Goal: Information Seeking & Learning: Learn about a topic

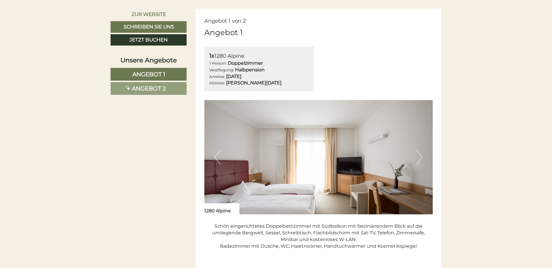
scroll to position [377, 0]
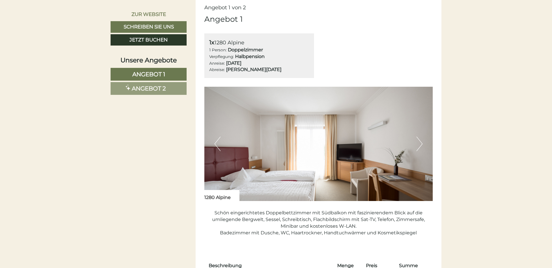
click at [420, 143] on button "Next" at bounding box center [419, 144] width 6 height 15
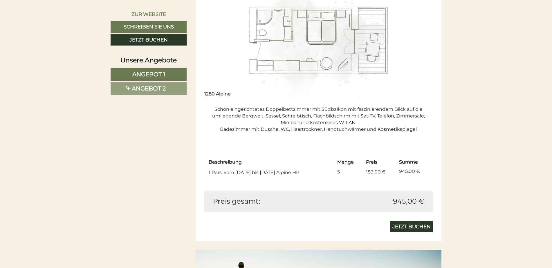
scroll to position [493, 0]
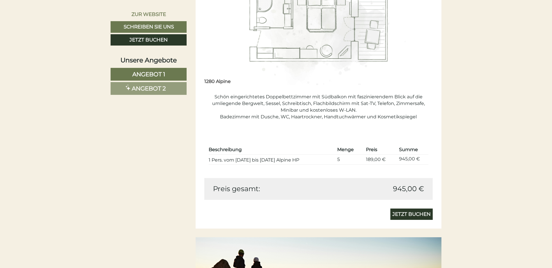
click at [153, 88] on span "Angebot 2" at bounding box center [149, 88] width 34 height 7
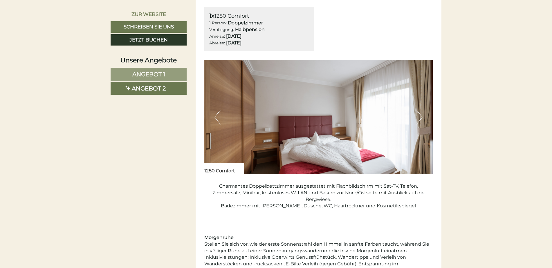
scroll to position [489, 0]
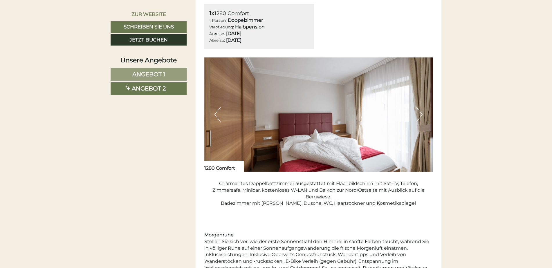
click at [419, 114] on button "Next" at bounding box center [419, 114] width 6 height 15
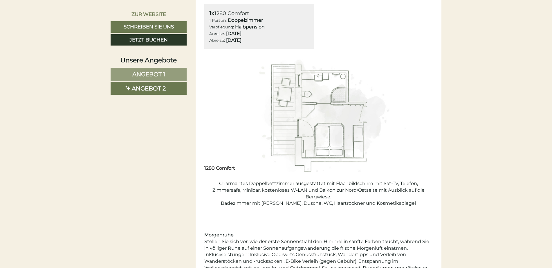
click at [142, 73] on span "Angebot 1" at bounding box center [148, 74] width 33 height 7
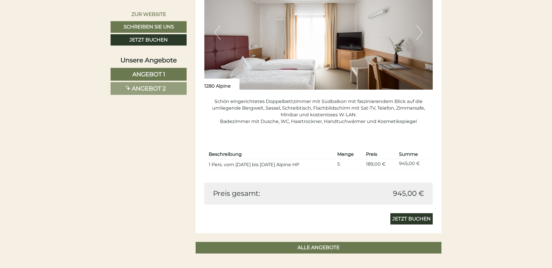
scroll to position [373, 0]
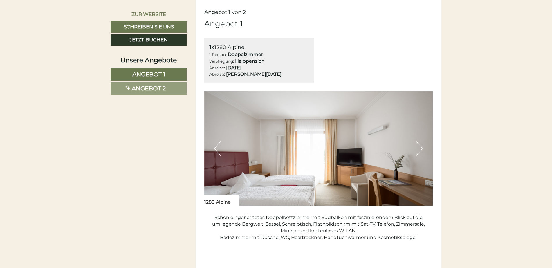
click at [419, 149] on button "Next" at bounding box center [419, 148] width 6 height 15
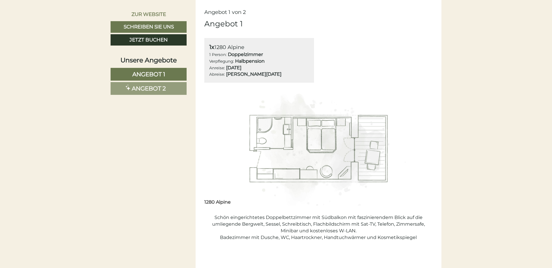
click at [147, 87] on span "Angebot 2" at bounding box center [149, 88] width 34 height 7
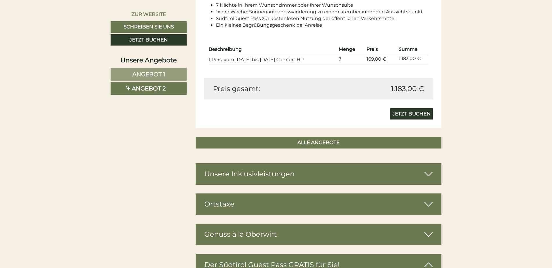
scroll to position [808, 0]
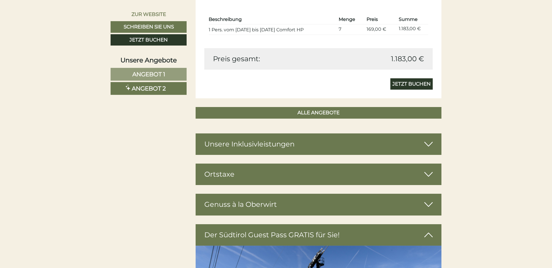
click at [280, 143] on div "Unsere Inklusivleistungen" at bounding box center [319, 143] width 246 height 21
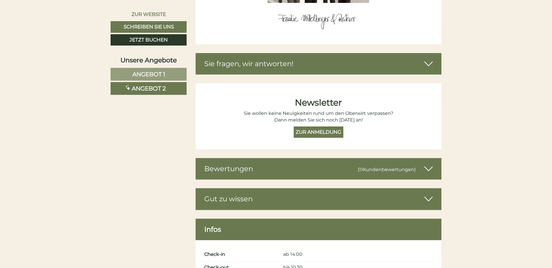
scroll to position [2201, 0]
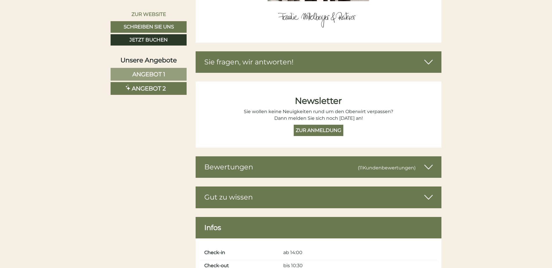
click at [367, 165] on span "Kundenbewertungen" at bounding box center [388, 168] width 51 height 6
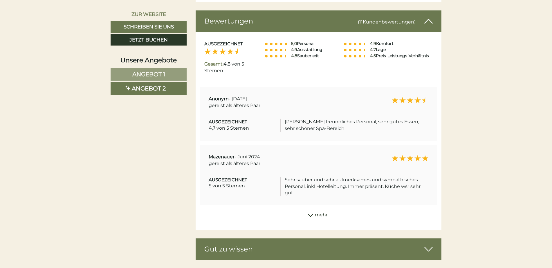
scroll to position [2340, 0]
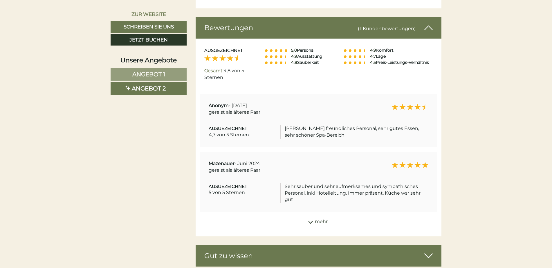
click at [428, 23] on icon at bounding box center [428, 28] width 8 height 10
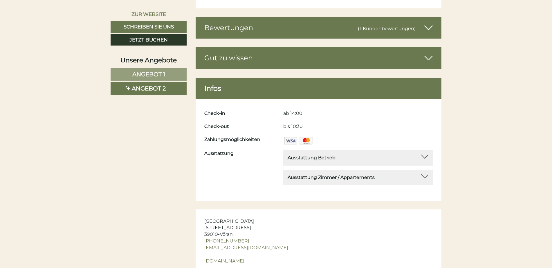
click at [359, 155] on div "Ausstattung Betrieb" at bounding box center [358, 158] width 141 height 7
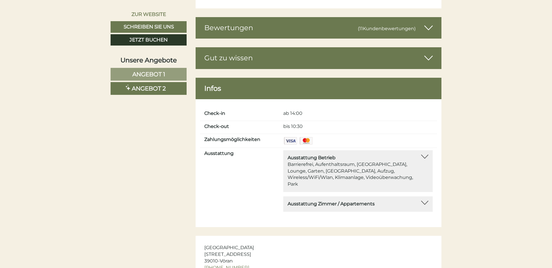
click at [402, 201] on div "Ausstattung Zimmer / Appartements" at bounding box center [358, 204] width 141 height 7
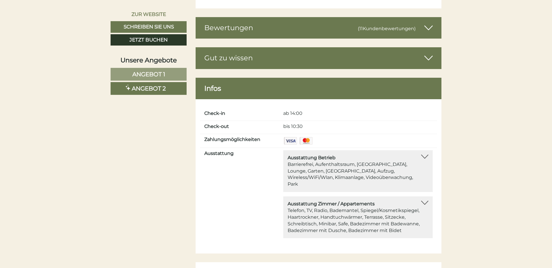
click at [422, 196] on div "Ausstattung Zimmer / Appartements Telefon, TV, Radio, Bademantel, Spiegel/Kosme…" at bounding box center [357, 217] width 149 height 42
click at [424, 201] on div at bounding box center [424, 203] width 7 height 4
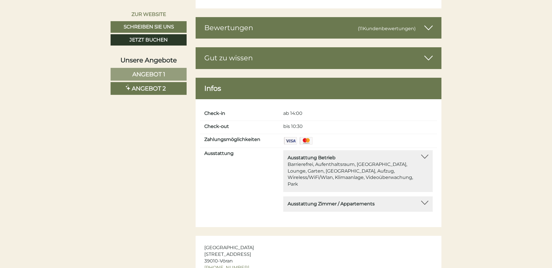
click at [426, 150] on div "Ausstattung Betrieb Barrierefrei, Aufenthaltsraum, [GEOGRAPHIC_DATA], Lounge, G…" at bounding box center [357, 171] width 149 height 42
click at [424, 155] on div at bounding box center [424, 157] width 7 height 4
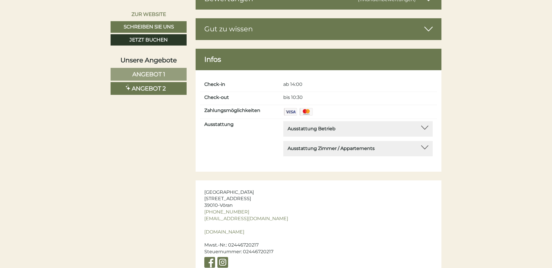
scroll to position [2345, 0]
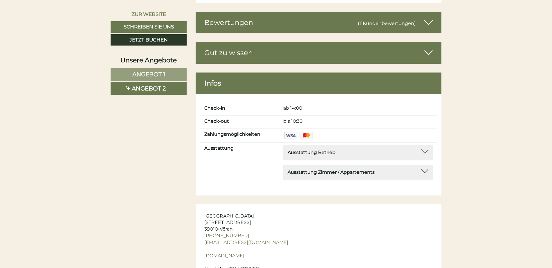
click at [251, 47] on div "Gut zu wissen" at bounding box center [319, 52] width 246 height 21
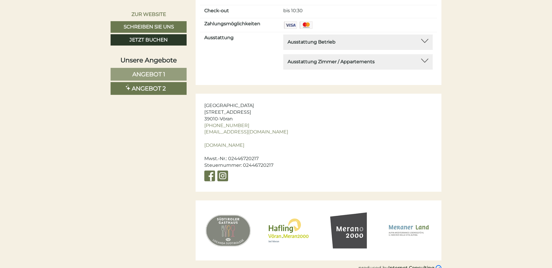
scroll to position [2891, 0]
